Goal: Task Accomplishment & Management: Use online tool/utility

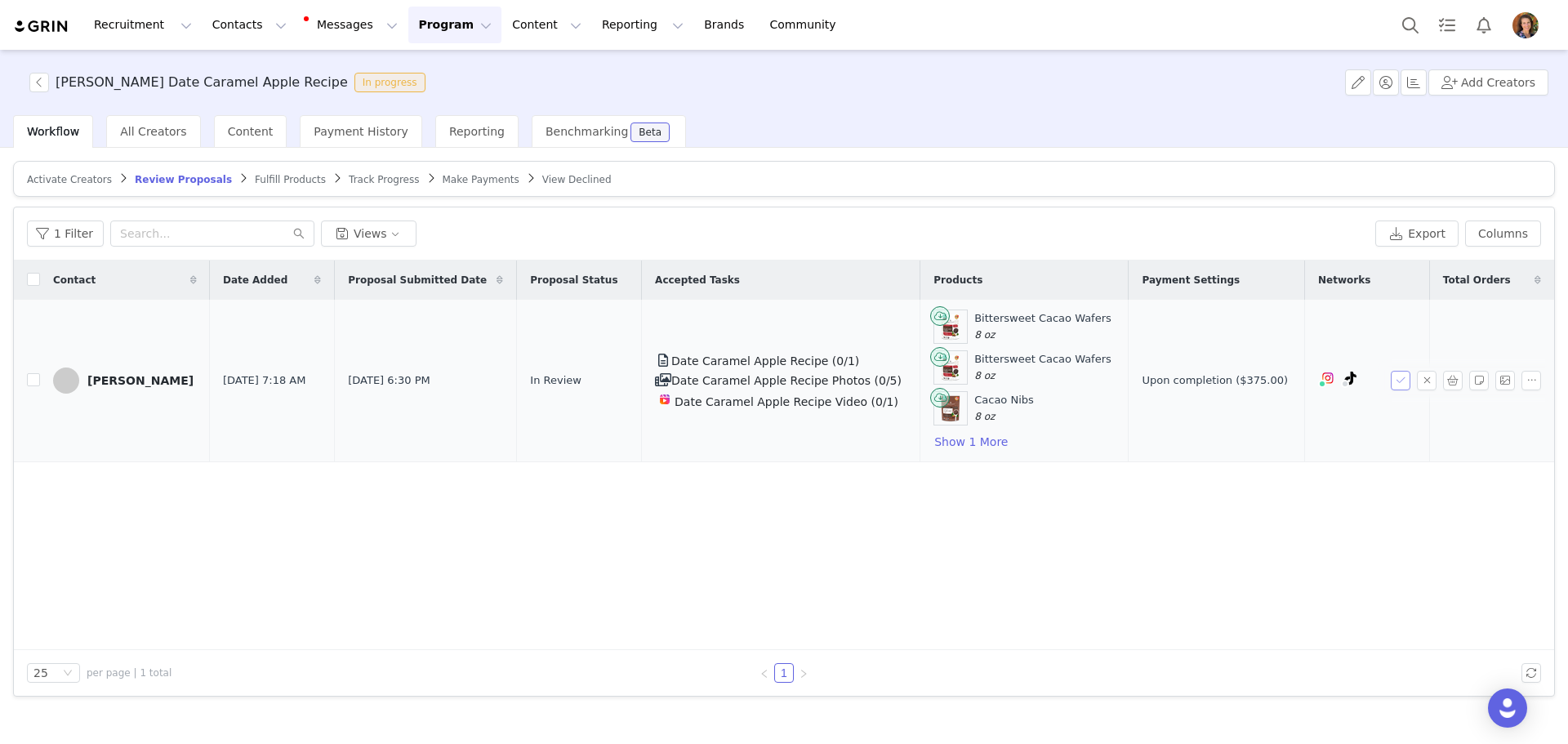
click at [1401, 379] on button "button" at bounding box center [1401, 380] width 19 height 19
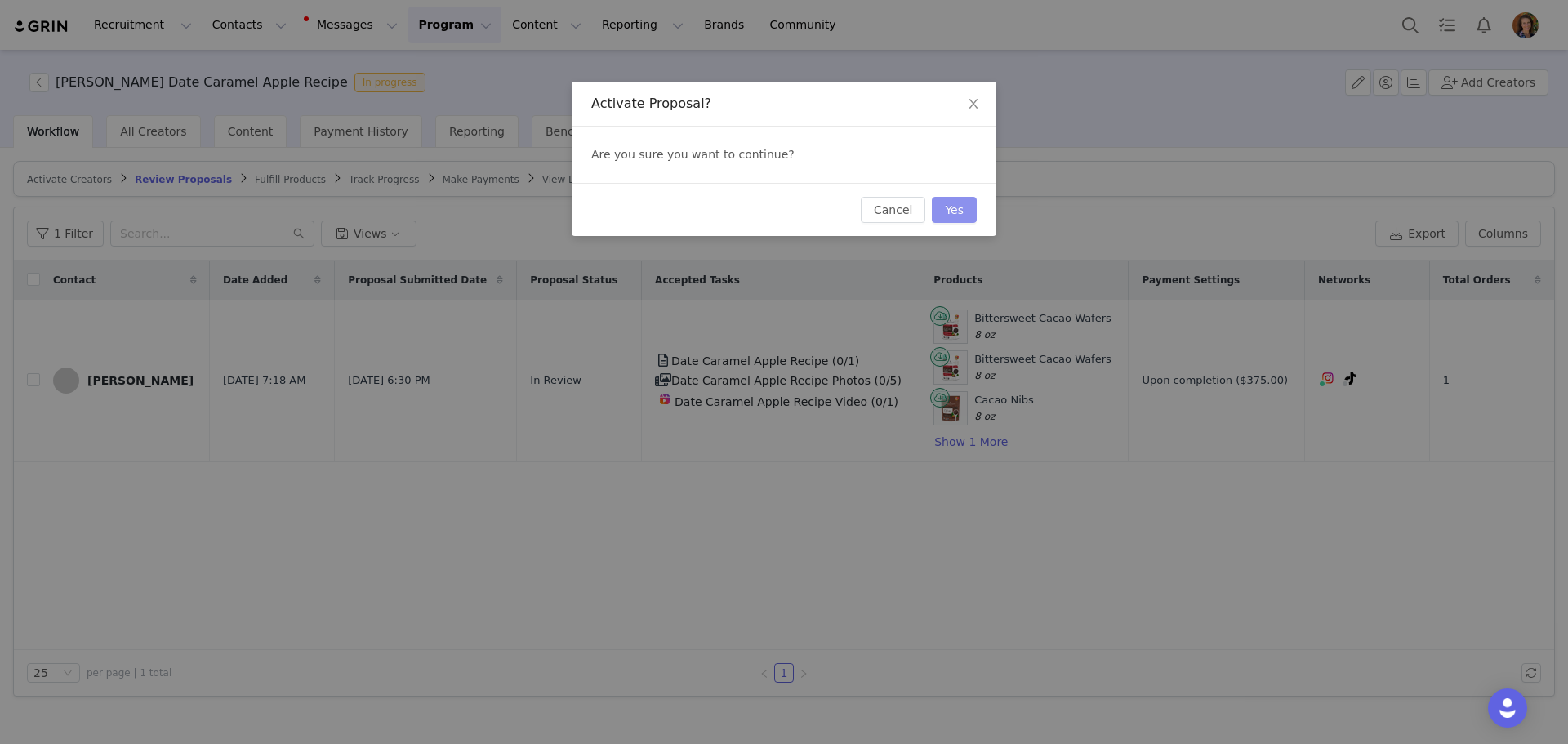
click at [949, 218] on button "Yes" at bounding box center [954, 210] width 45 height 26
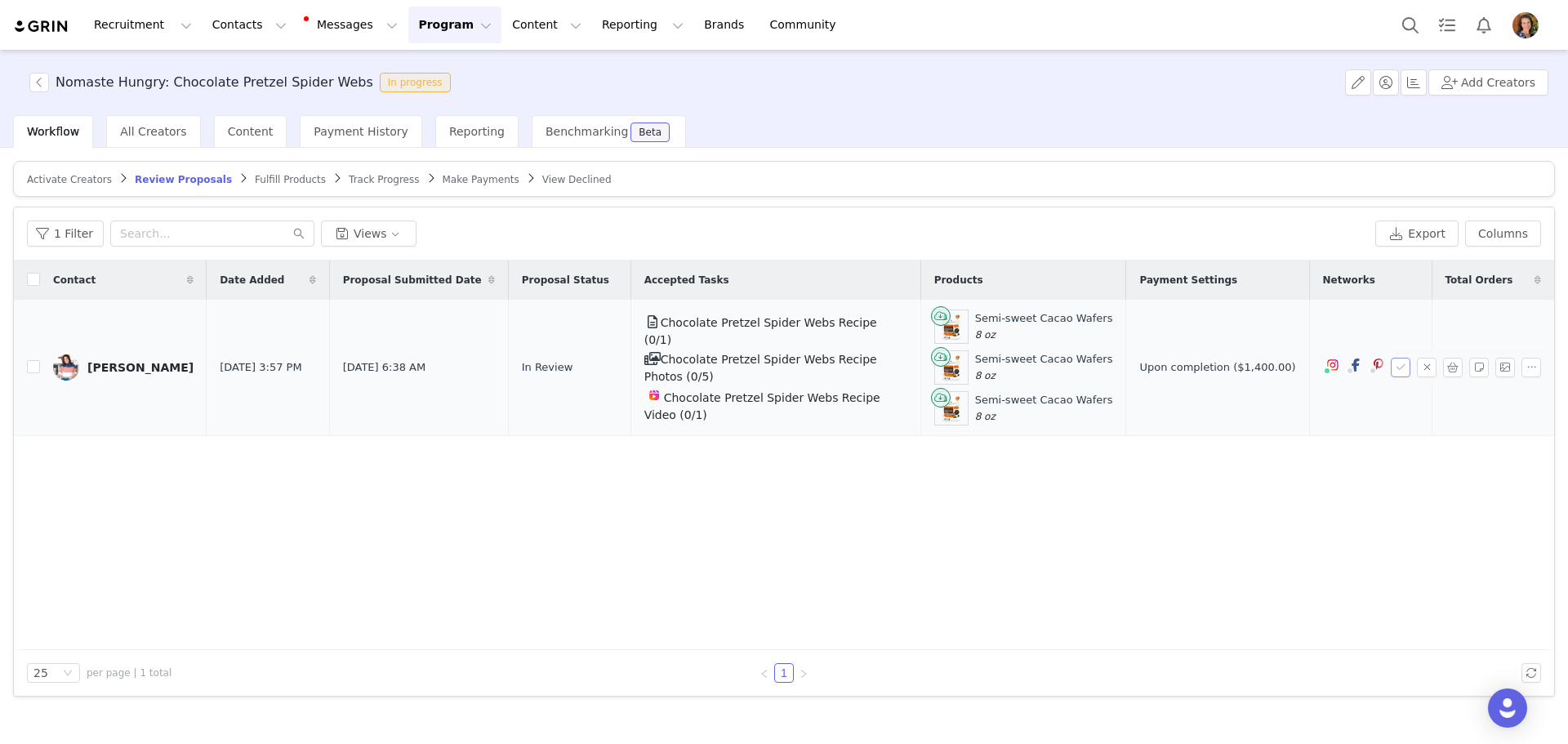
click at [1400, 362] on button "button" at bounding box center [1401, 367] width 19 height 19
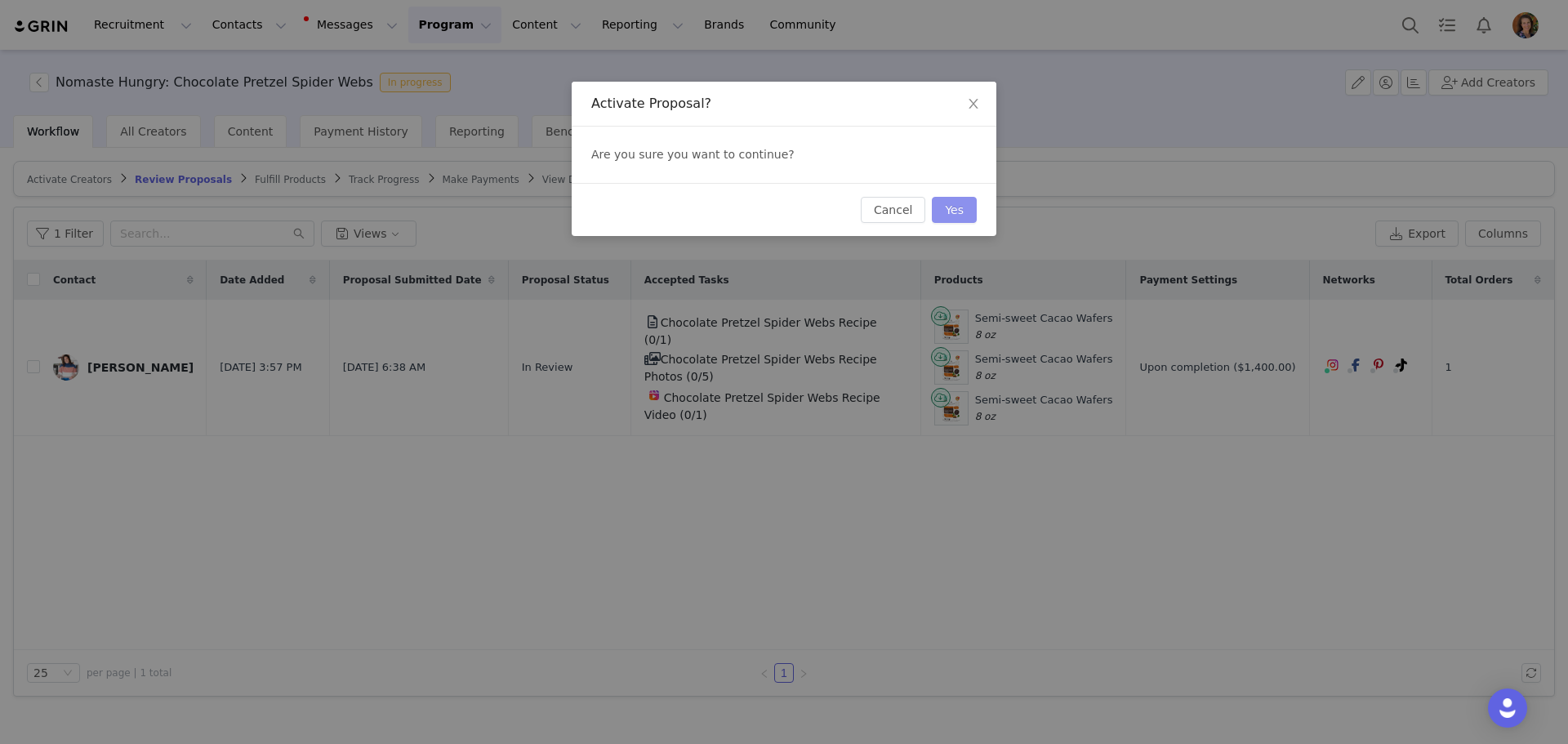
click at [969, 210] on button "Yes" at bounding box center [954, 210] width 45 height 26
